Goal: Information Seeking & Learning: Learn about a topic

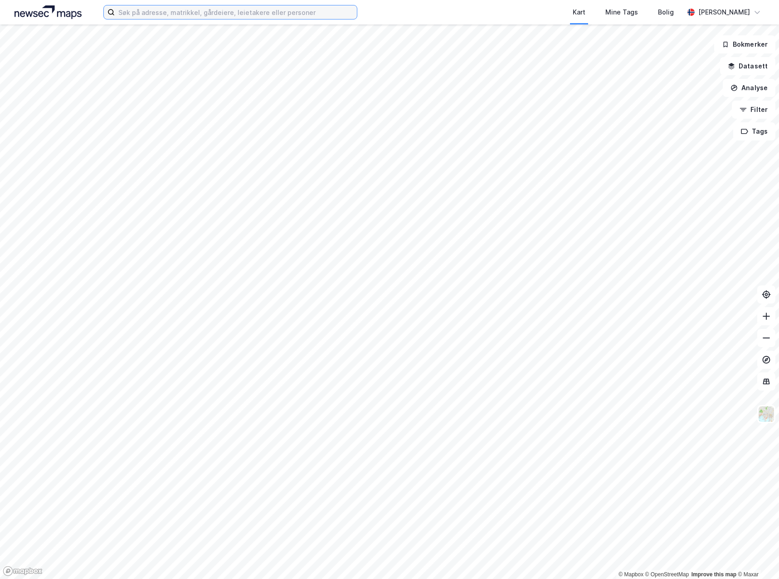
click at [178, 19] on input at bounding box center [236, 12] width 242 height 14
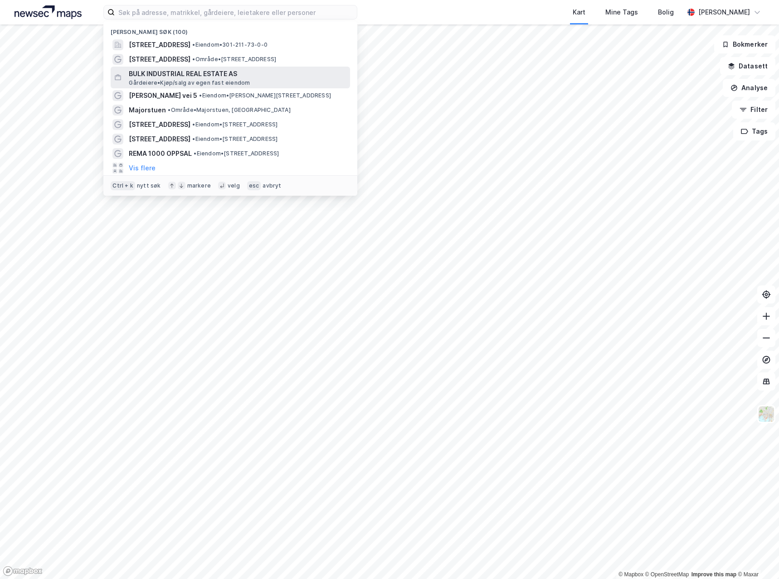
click at [181, 75] on span "BULK INDUSTRIAL REAL ESTATE AS" at bounding box center [238, 73] width 218 height 11
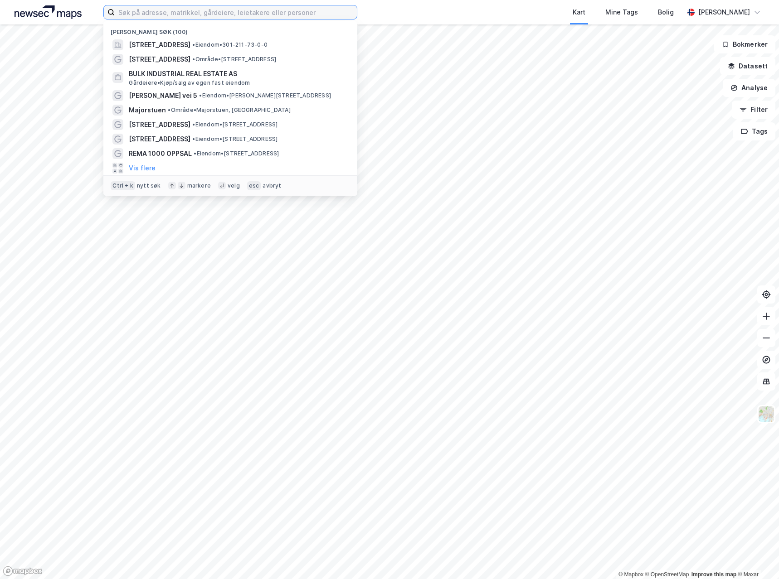
click at [237, 10] on input at bounding box center [236, 12] width 242 height 14
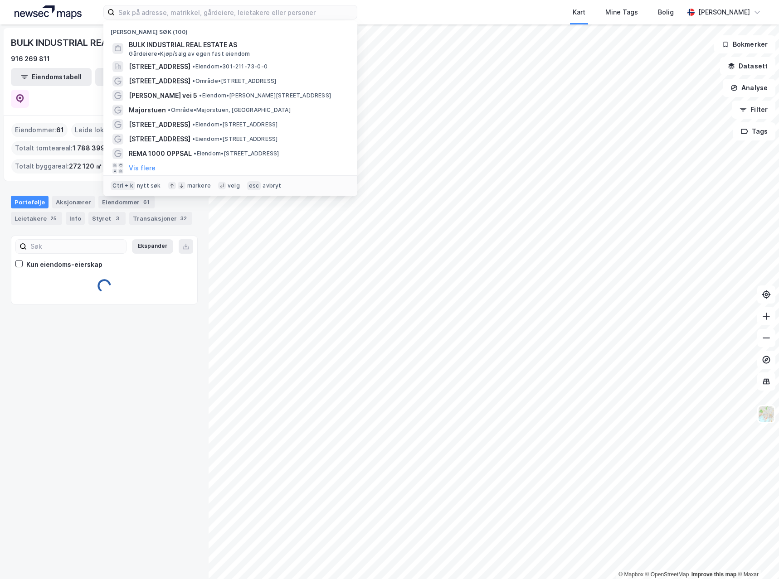
click at [127, 435] on div "BULK INDUSTRIAL REAL ESTATE AS 916 269 811 Eiendomstabell Leietakertabell Eiend…" at bounding box center [104, 301] width 209 height 555
